Goal: Task Accomplishment & Management: Use online tool/utility

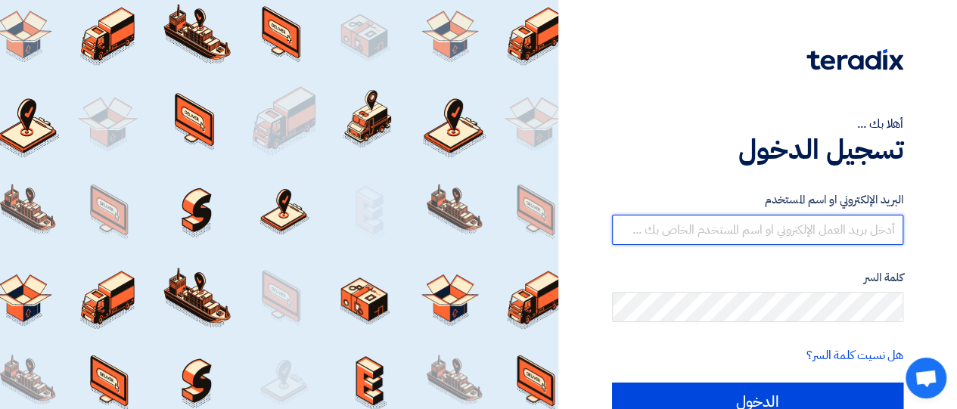
click at [850, 227] on input "text" at bounding box center [757, 230] width 291 height 30
type input "[EMAIL_ADDRESS][DOMAIN_NAME]"
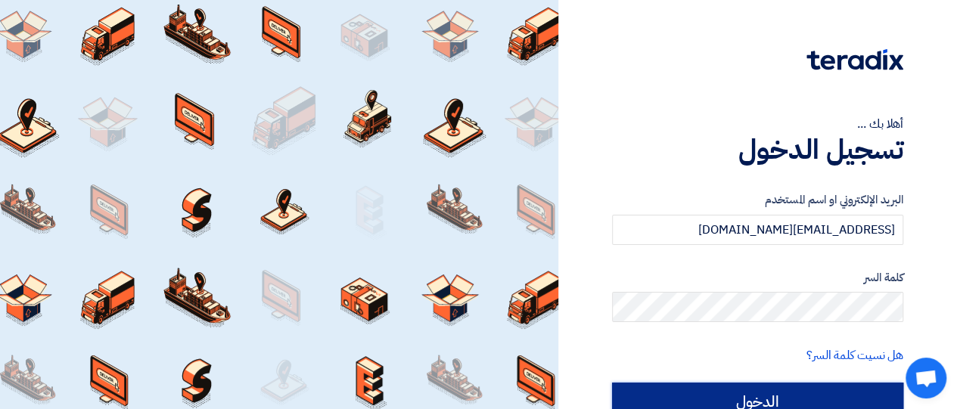
click at [830, 393] on input "الدخول" at bounding box center [757, 402] width 291 height 38
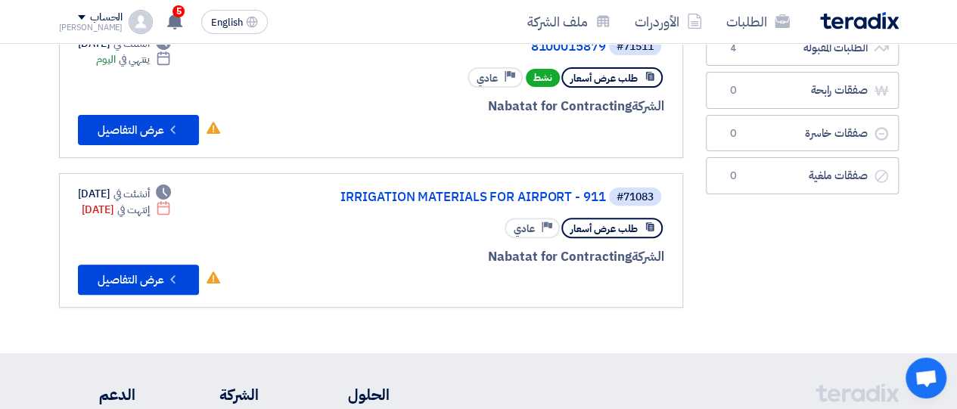
scroll to position [156, 0]
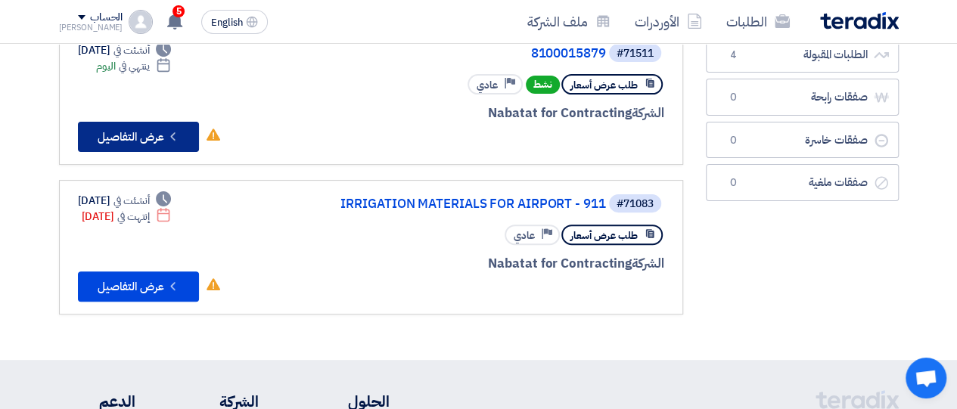
click at [170, 132] on icon "Check details" at bounding box center [173, 136] width 14 height 14
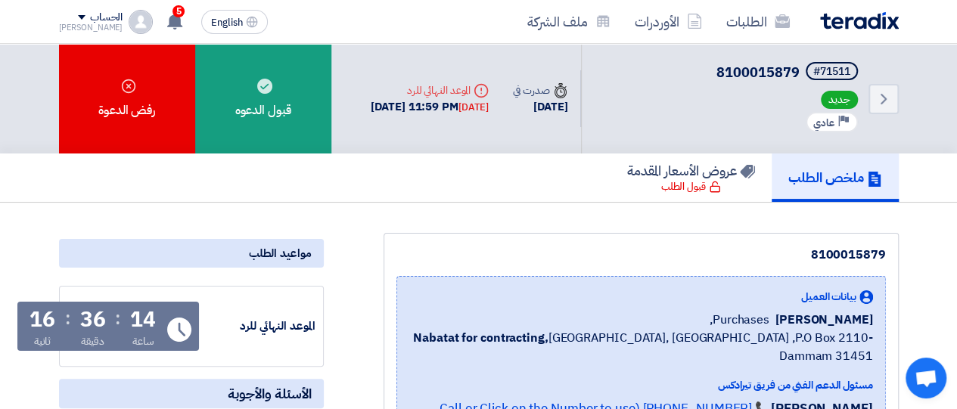
click at [170, 132] on div "رفض الدعوة" at bounding box center [127, 99] width 136 height 110
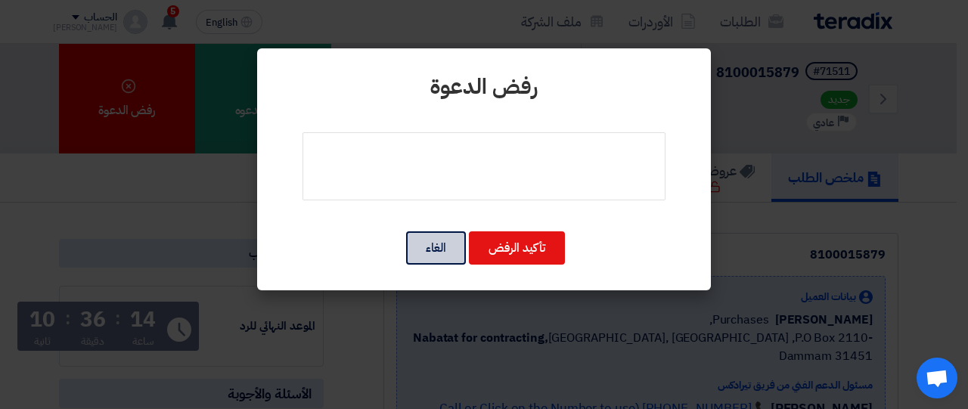
click at [434, 240] on button "الغاء" at bounding box center [436, 248] width 60 height 33
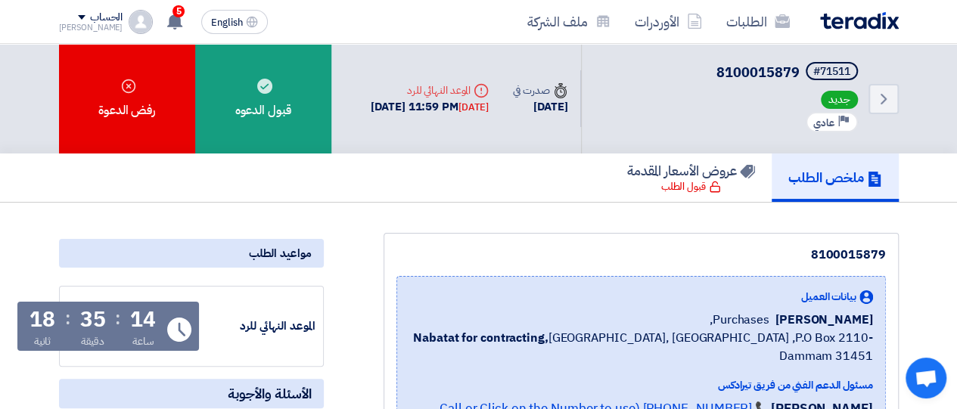
click at [953, 39] on nav "الطلبات الأوردرات ملف الشركة English EN 5 تم نشر طلب عروض أسعار جديد - شاهد الت…" at bounding box center [478, 22] width 957 height 44
click at [715, 172] on h5 "عروض الأسعار المقدمة" at bounding box center [691, 170] width 128 height 17
click at [838, 92] on span "جديد" at bounding box center [839, 100] width 37 height 18
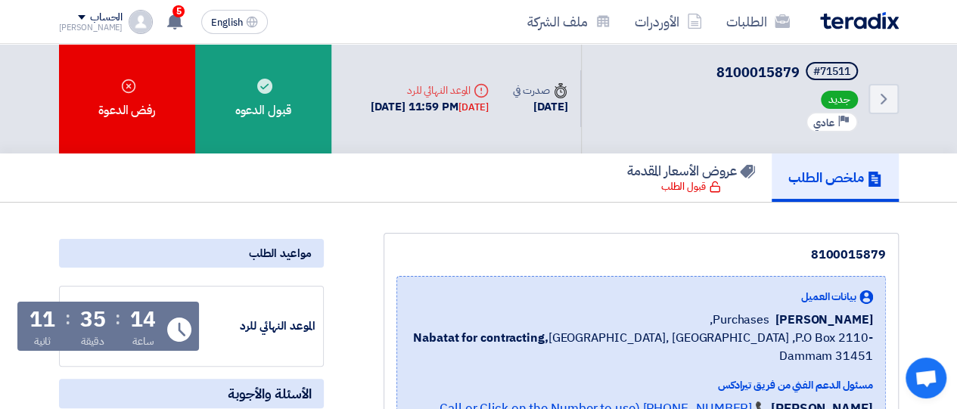
click at [838, 92] on span "جديد" at bounding box center [839, 100] width 37 height 18
click at [885, 99] on use at bounding box center [884, 99] width 6 height 11
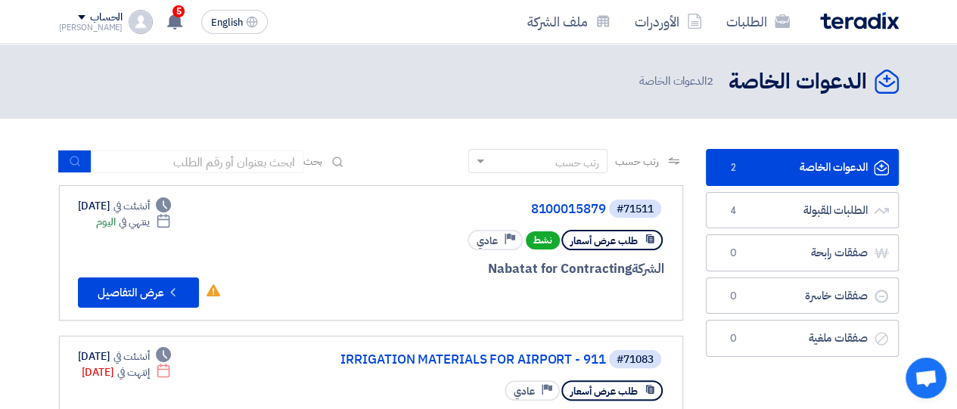
click at [885, 99] on header "الدعوات الخاصة الدعوات الخاصة 2 الدعوات الخاصة" at bounding box center [478, 81] width 957 height 75
click at [633, 394] on span "طلب عرض أسعار" at bounding box center [604, 391] width 67 height 14
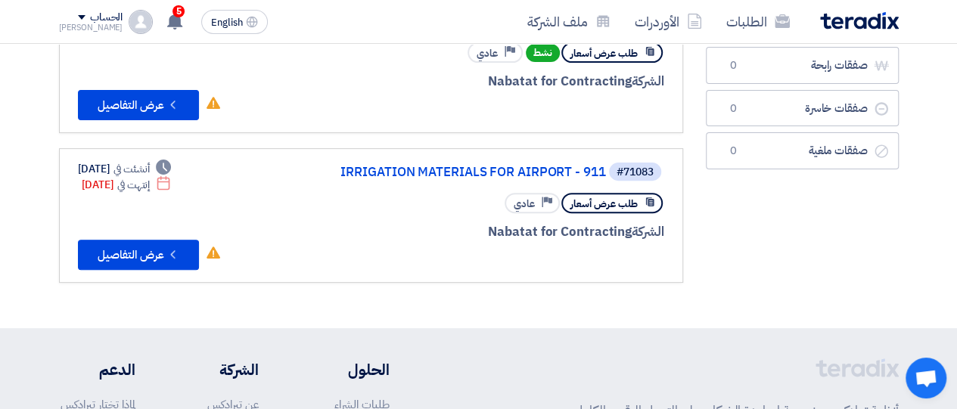
scroll to position [190, 0]
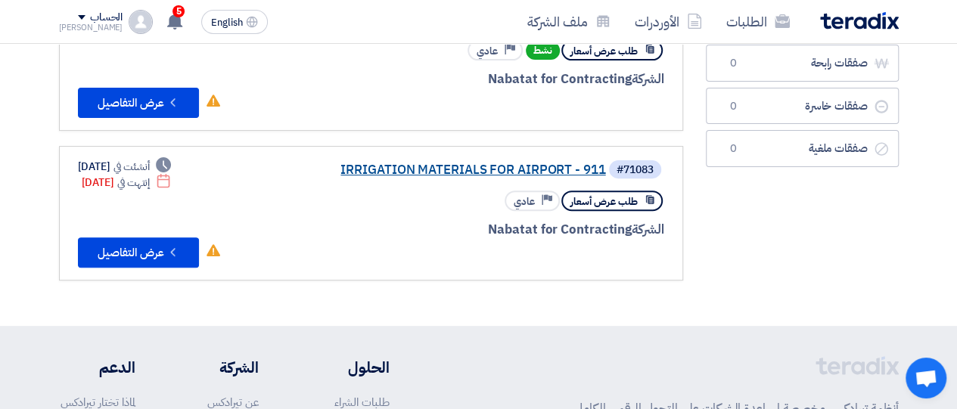
click at [518, 163] on link "IRRIGATION MATERIALS FOR AIRPORT - 911" at bounding box center [454, 170] width 303 height 14
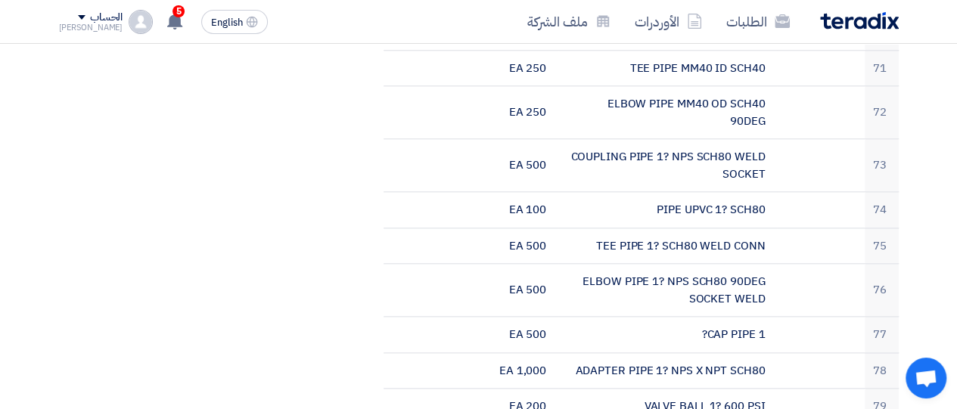
scroll to position [3578, 0]
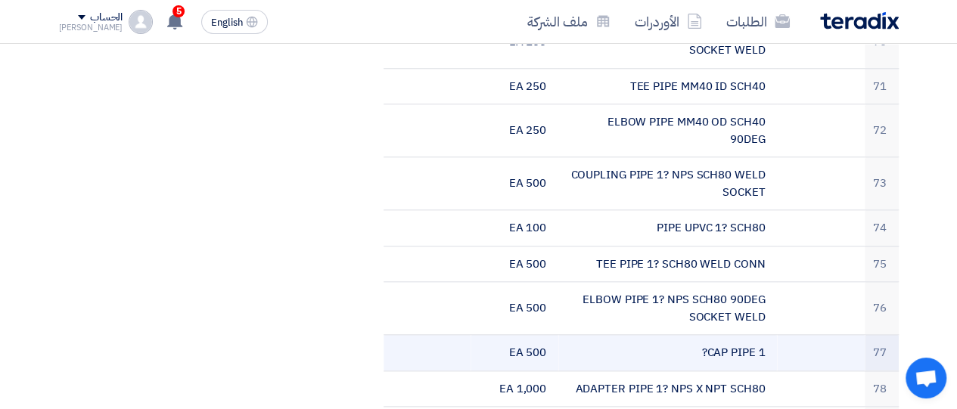
click at [707, 335] on td "CAP PIPE 1?" at bounding box center [667, 353] width 219 height 36
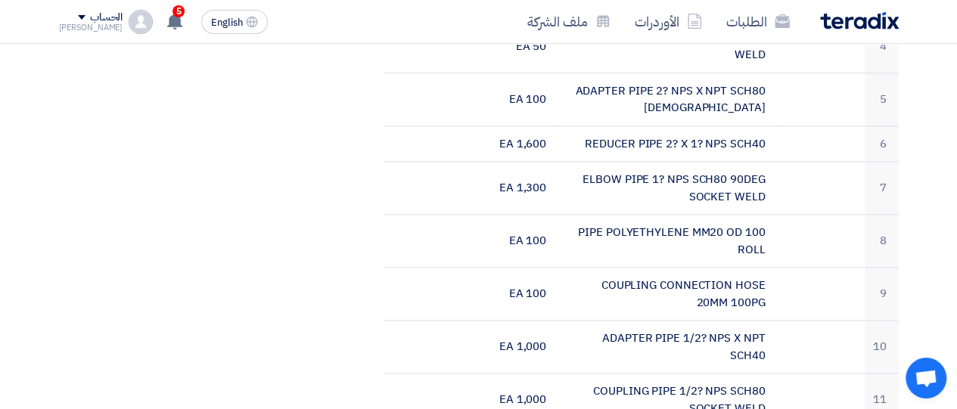
scroll to position [793, 0]
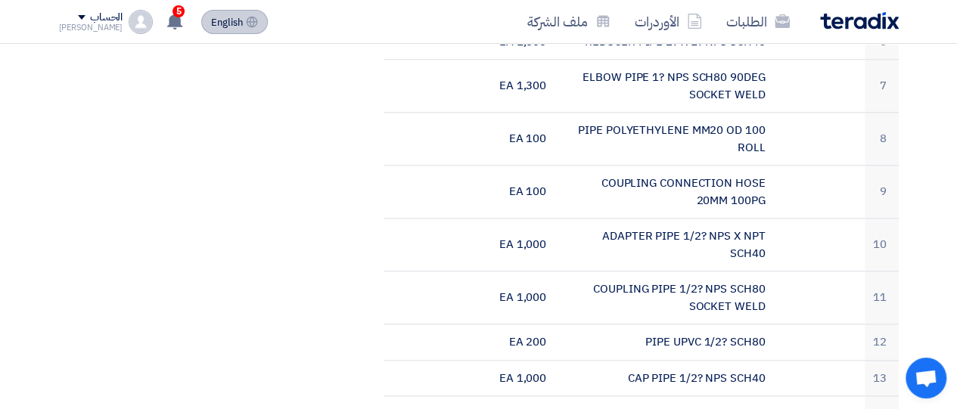
click at [211, 17] on span "English" at bounding box center [227, 22] width 32 height 11
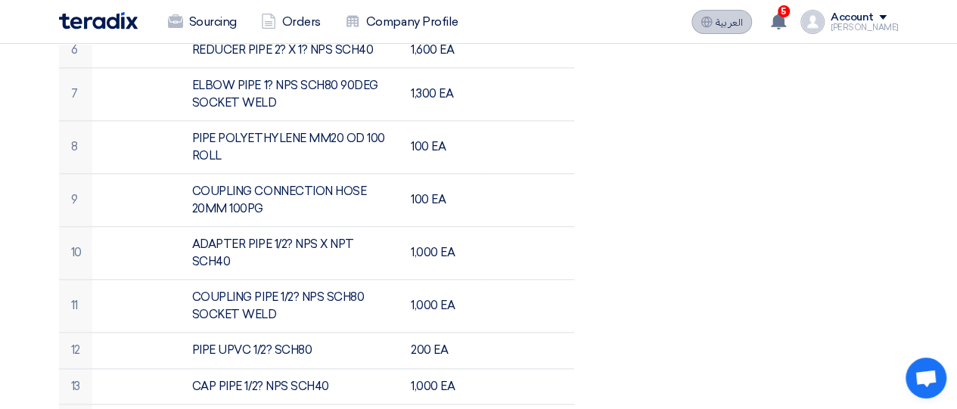
click at [728, 19] on button "العربية ع" at bounding box center [722, 22] width 61 height 24
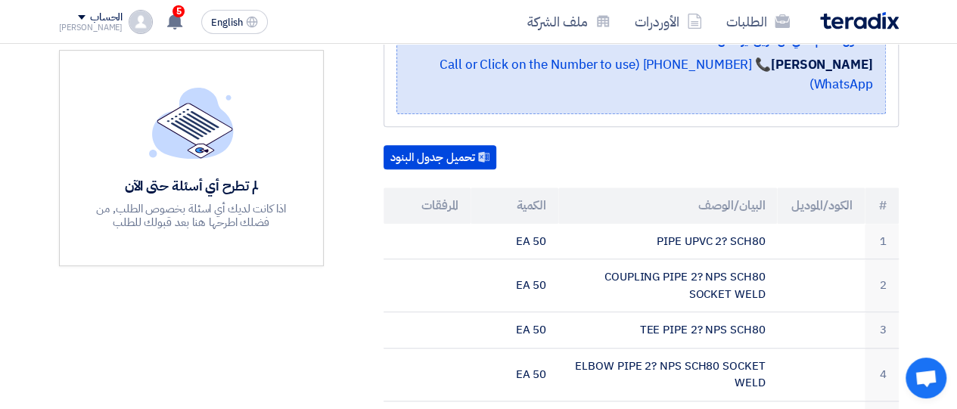
scroll to position [362, 0]
click at [452, 146] on button "تحميل جدول البنود" at bounding box center [440, 158] width 113 height 24
